Goal: Transaction & Acquisition: Purchase product/service

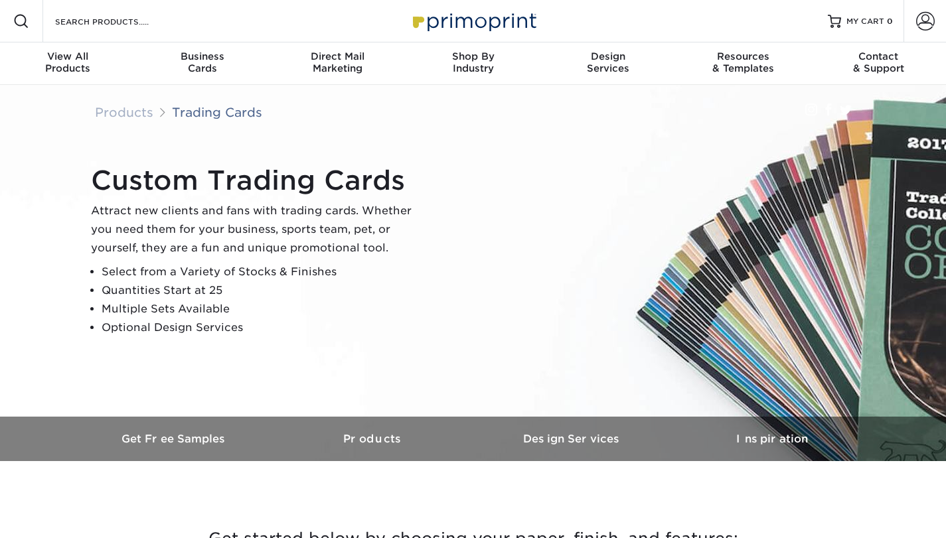
drag, startPoint x: 301, startPoint y: 405, endPoint x: 270, endPoint y: 416, distance: 33.2
click at [270, 416] on div "Custom Trading Cards Attract new clients and fans with trading cards. Whether y…" at bounding box center [473, 251] width 797 height 332
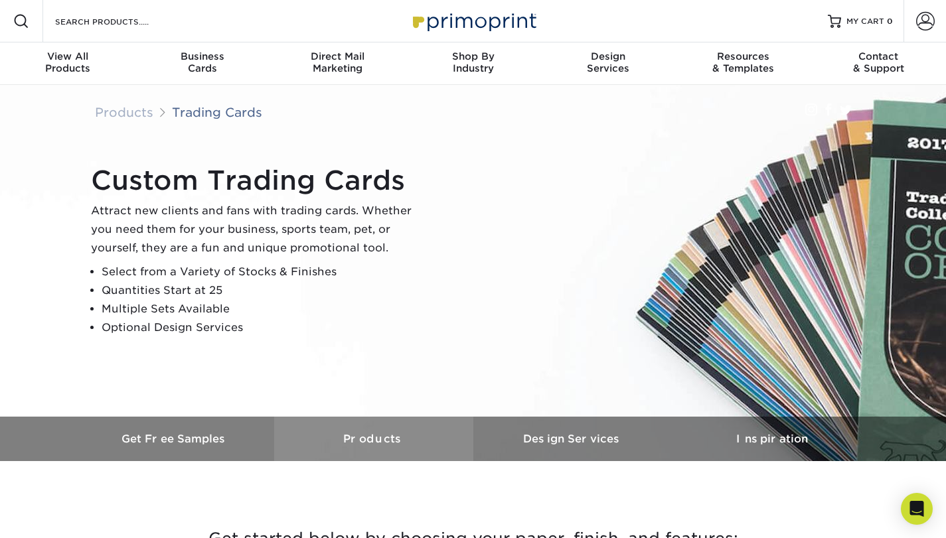
click at [377, 440] on h3 "Products" at bounding box center [373, 439] width 199 height 13
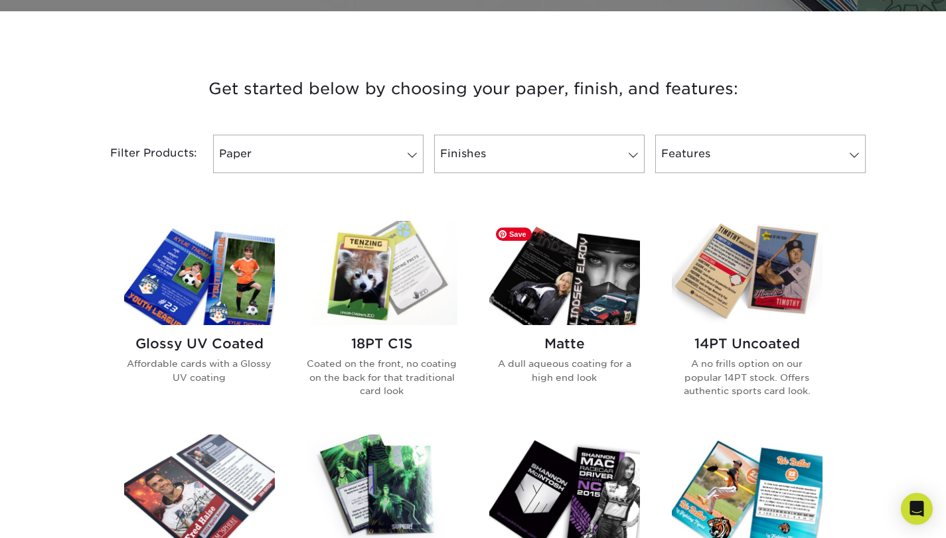
scroll to position [461, 0]
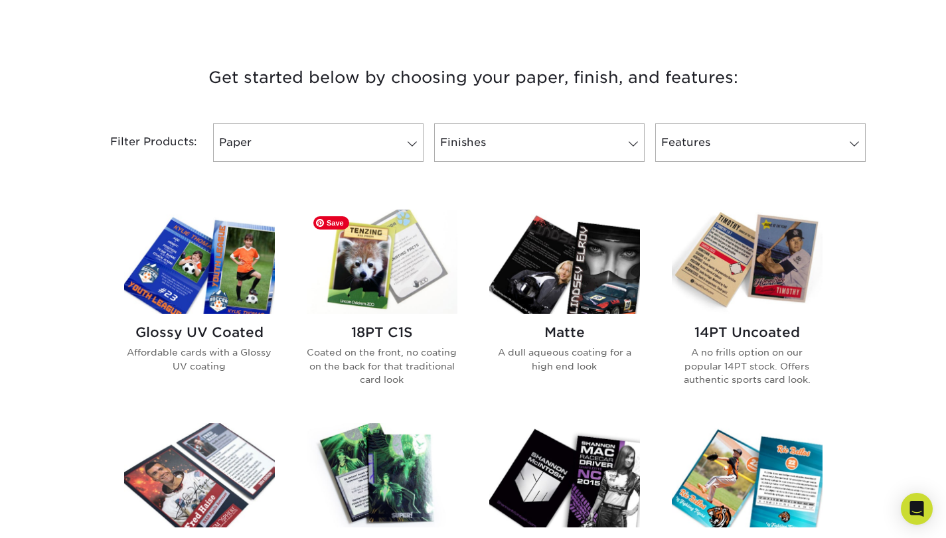
click at [390, 264] on img at bounding box center [382, 262] width 151 height 104
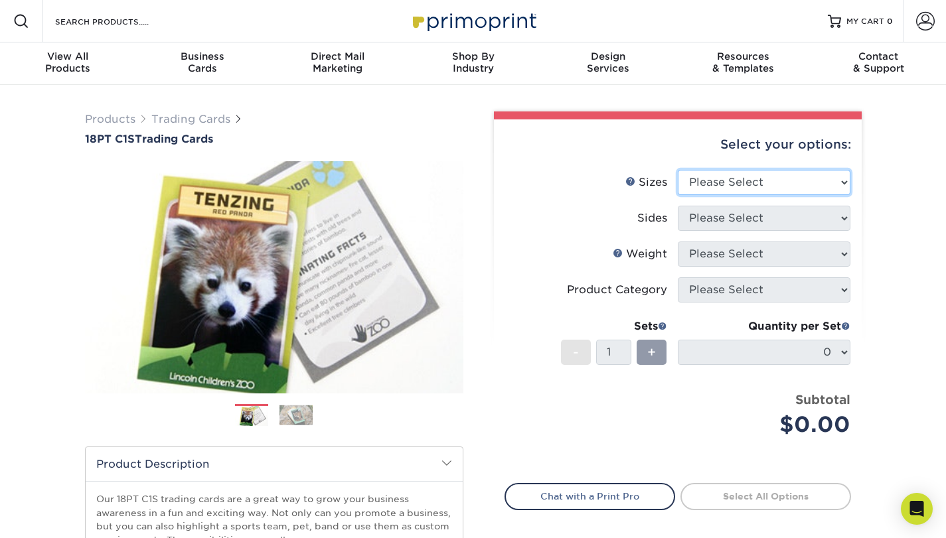
click at [700, 178] on select "Please Select 2.5" x 3.5"" at bounding box center [764, 182] width 173 height 25
select select "2.50x3.50"
click at [678, 170] on select "Please Select 2.5" x 3.5"" at bounding box center [764, 182] width 173 height 25
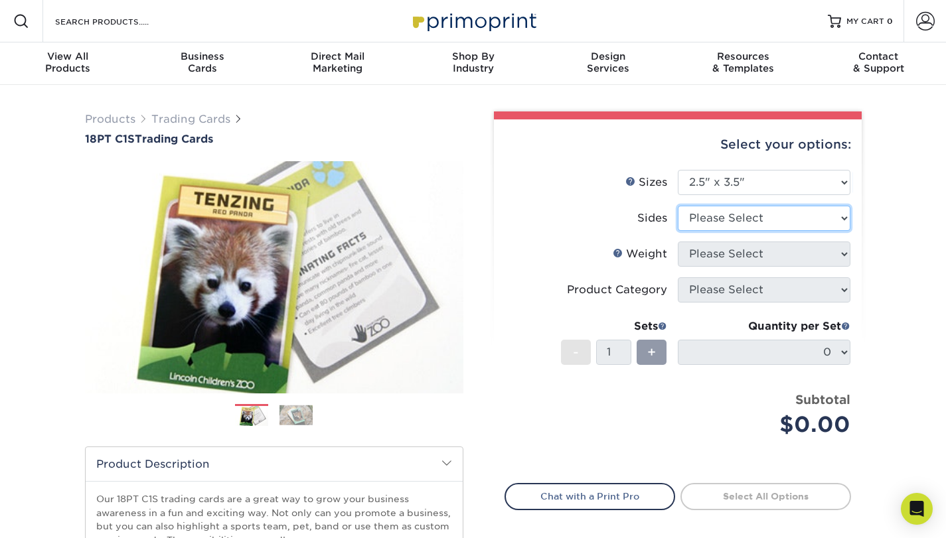
click at [710, 214] on select "Please Select Print Both Sides Print Front Only" at bounding box center [764, 218] width 173 height 25
select select "13abbda7-1d64-4f25-8bb2-c179b224825d"
click at [678, 206] on select "Please Select Print Both Sides Print Front Only" at bounding box center [764, 218] width 173 height 25
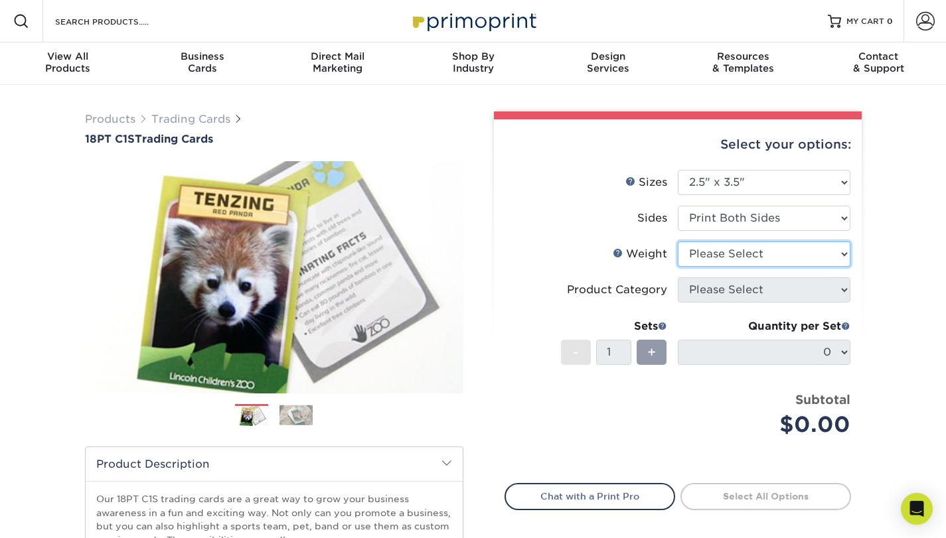
click at [722, 253] on select "Please Select 18PT C1S" at bounding box center [764, 254] width 173 height 25
select select "18PTC1S"
click at [678, 242] on select "Please Select 18PT C1S" at bounding box center [764, 254] width 173 height 25
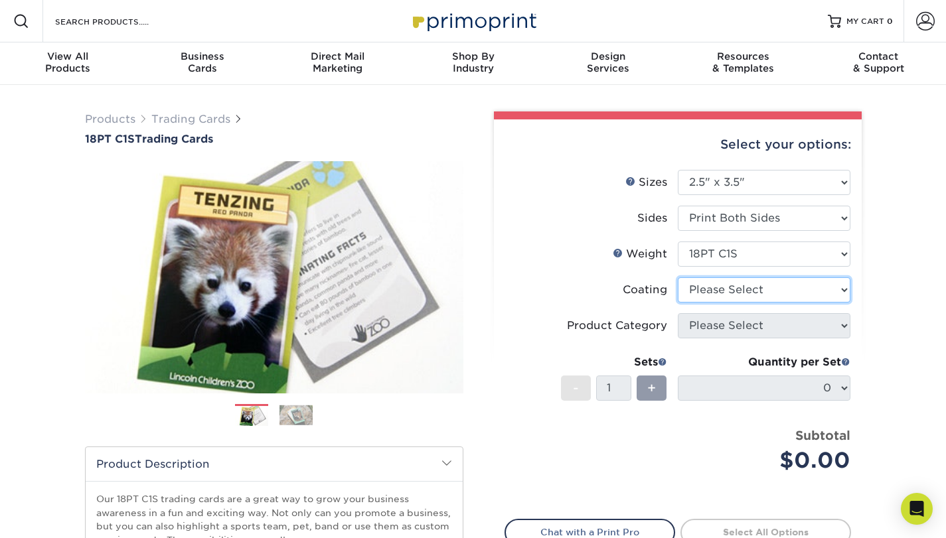
click at [738, 293] on select at bounding box center [764, 290] width 173 height 25
select select "3e7618de-abca-4bda-9f97-8b9129e913d8"
click at [678, 278] on select at bounding box center [764, 290] width 173 height 25
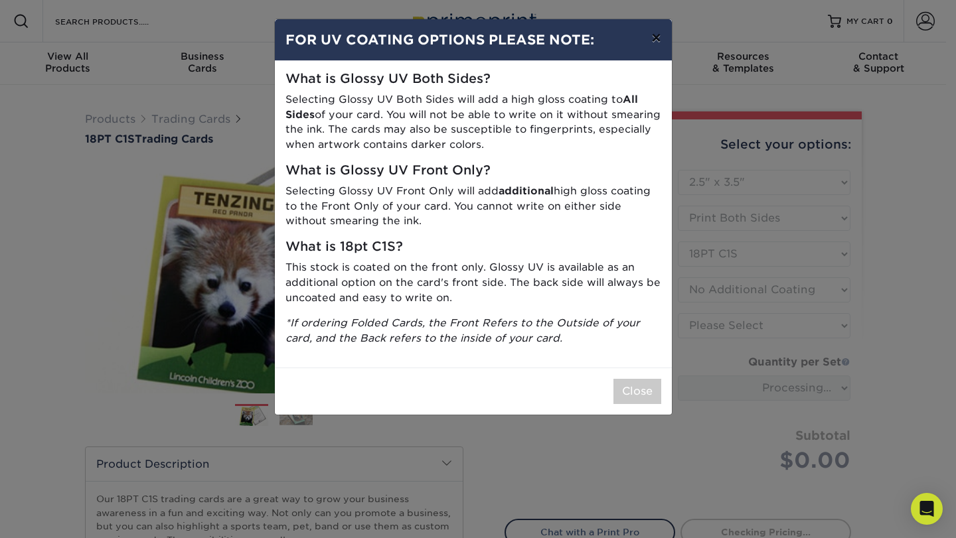
click at [656, 45] on button "×" at bounding box center [656, 37] width 31 height 37
